Goal: Transaction & Acquisition: Obtain resource

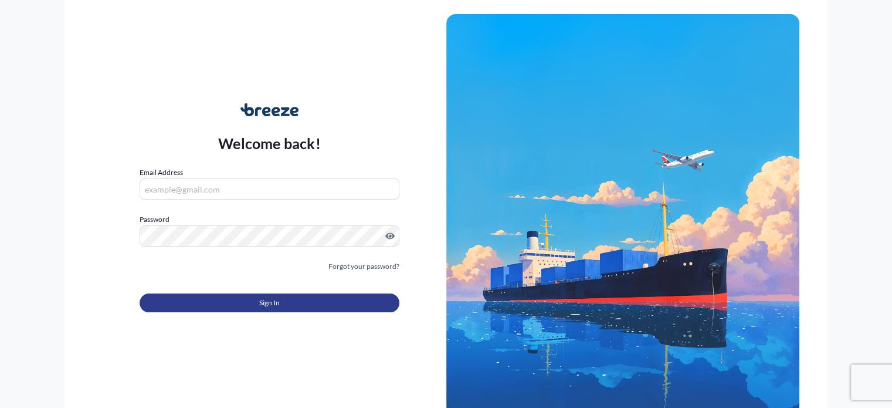
type input "[PERSON_NAME][EMAIL_ADDRESS][PERSON_NAME][DOMAIN_NAME]"
click at [318, 302] on button "Sign In" at bounding box center [269, 302] width 259 height 19
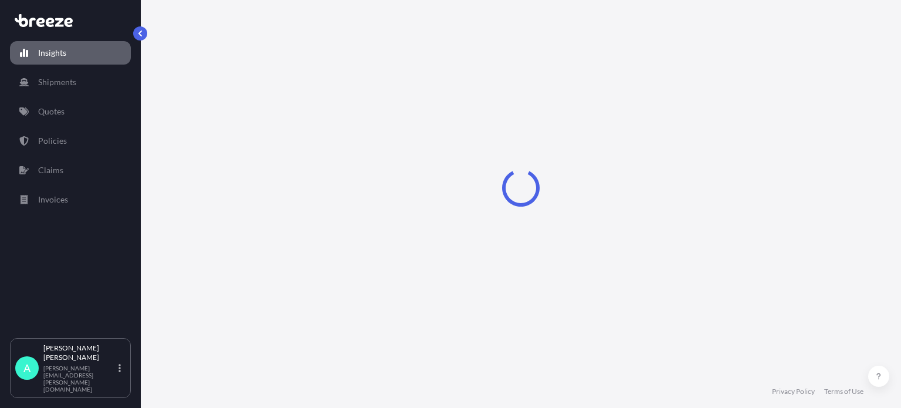
select select "2025"
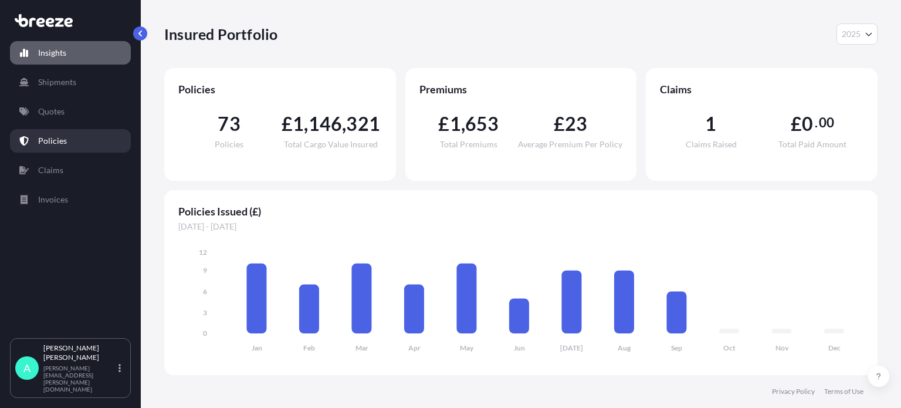
click at [60, 145] on p "Policies" at bounding box center [52, 141] width 29 height 12
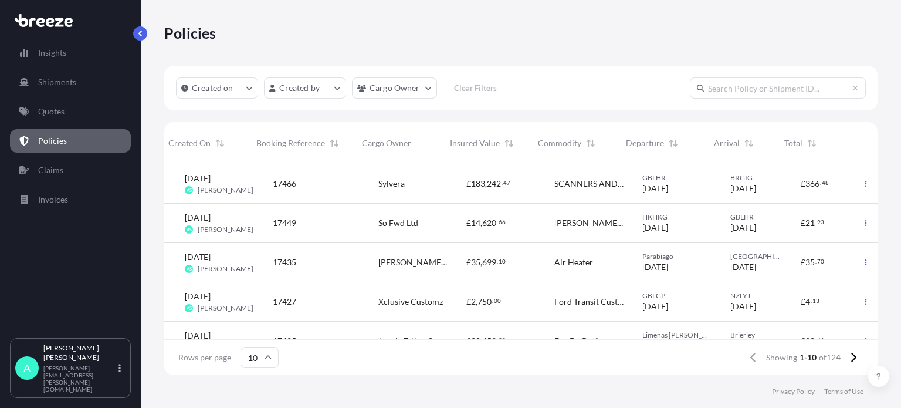
scroll to position [0, 93]
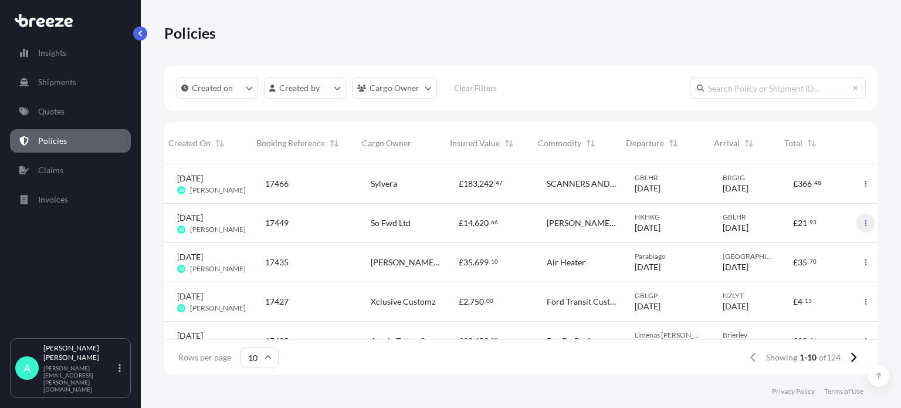
click at [862, 222] on icon "button" at bounding box center [865, 222] width 7 height 7
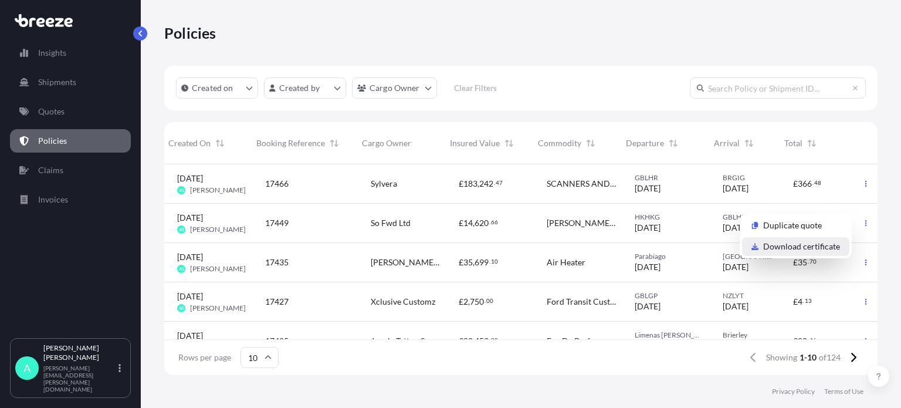
click at [785, 244] on p "Download certificate" at bounding box center [801, 246] width 77 height 12
